Goal: Transaction & Acquisition: Purchase product/service

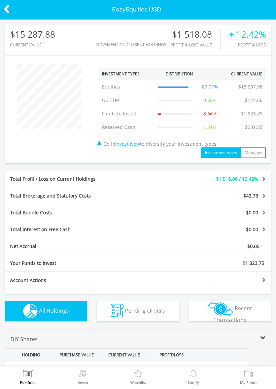
click at [86, 372] on img at bounding box center [83, 374] width 10 height 9
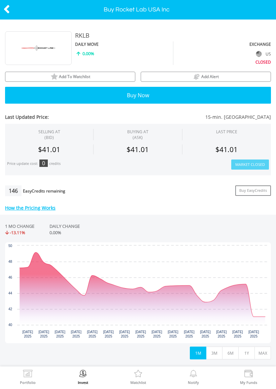
click at [215, 352] on button "3M" at bounding box center [214, 352] width 16 height 13
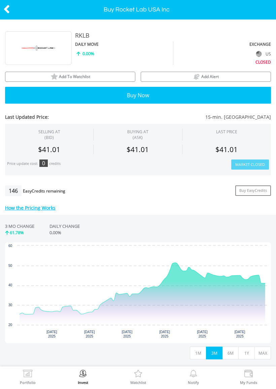
click at [234, 353] on button "6M" at bounding box center [230, 352] width 16 height 13
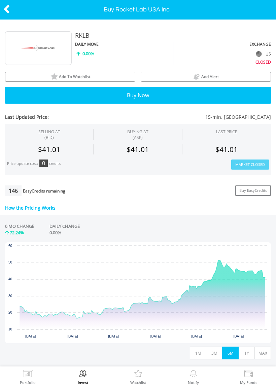
click at [88, 371] on img at bounding box center [83, 374] width 10 height 9
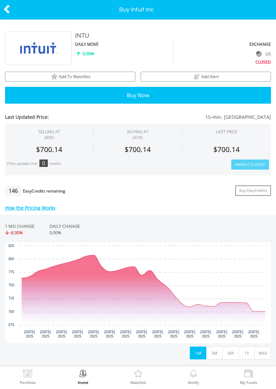
click at [259, 351] on button "MAX" at bounding box center [262, 352] width 16 height 13
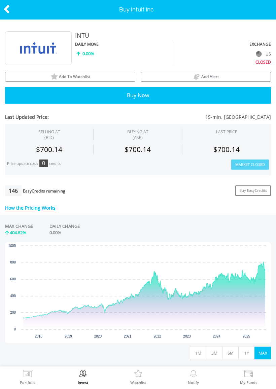
click at [246, 352] on button "1Y" at bounding box center [246, 352] width 16 height 13
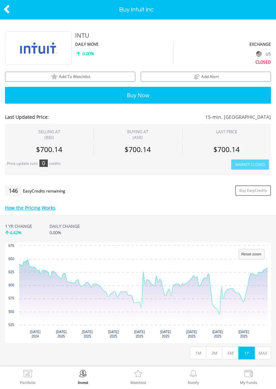
click at [9, 10] on icon at bounding box center [6, 9] width 7 height 13
